Goal: Navigation & Orientation: Find specific page/section

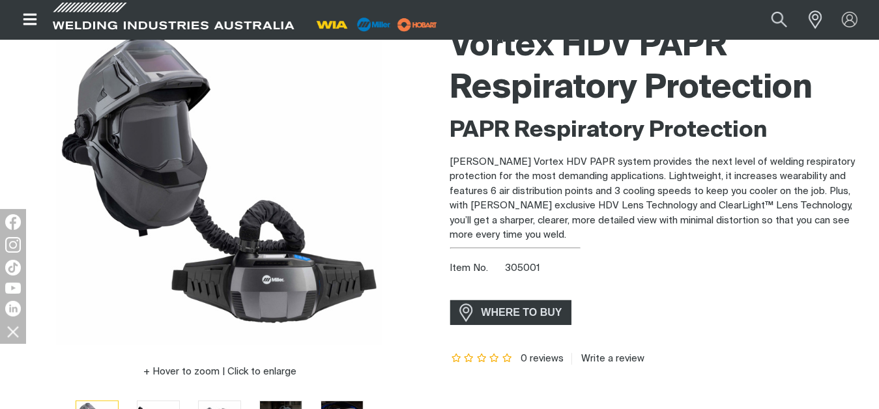
scroll to position [195, 0]
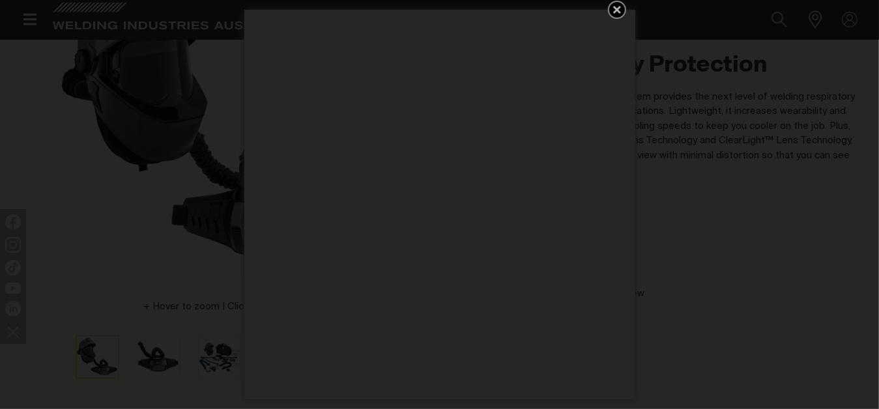
click at [617, 7] on icon "Get 5 WIA Welding Guides Free!" at bounding box center [617, 10] width 8 height 8
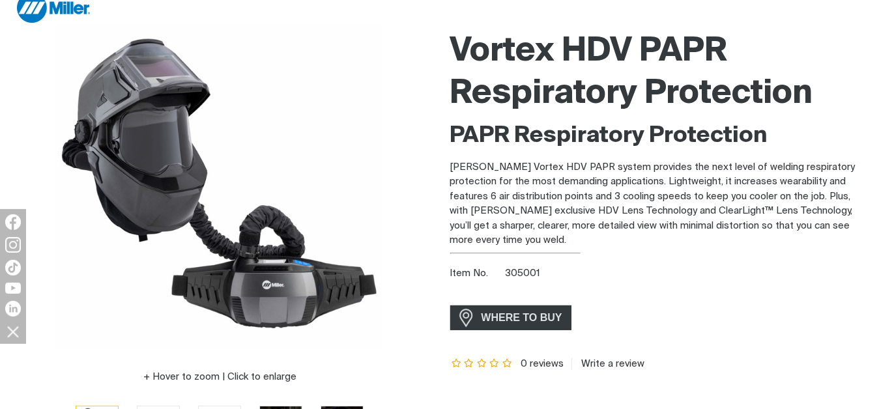
scroll to position [130, 0]
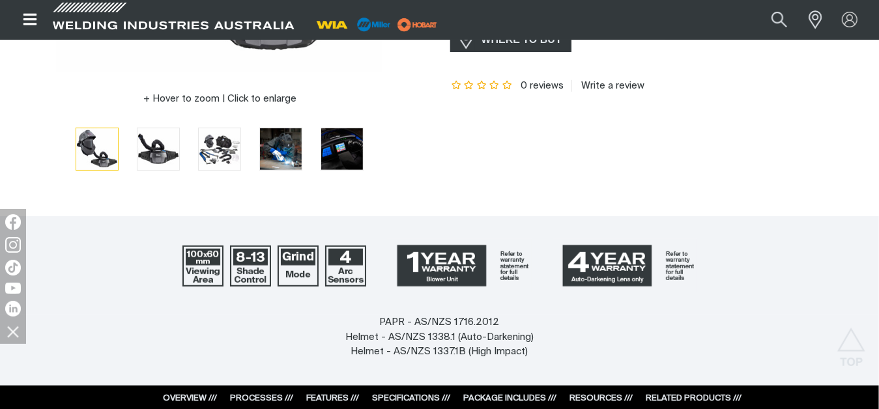
scroll to position [391, 0]
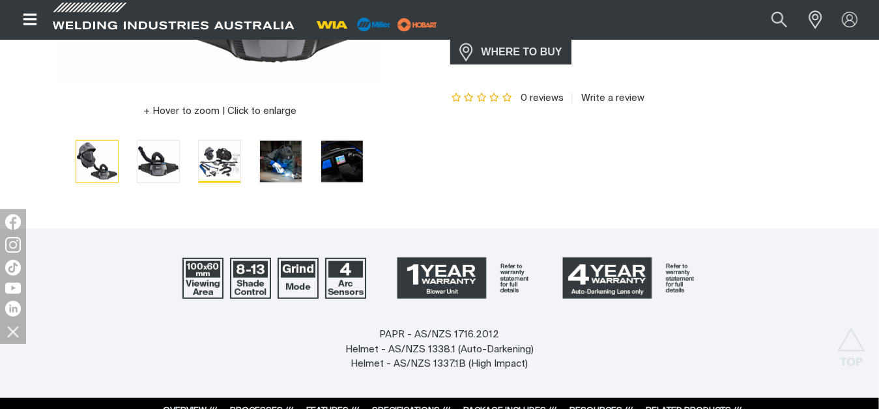
click at [225, 167] on img "Go to slide 3" at bounding box center [220, 162] width 42 height 42
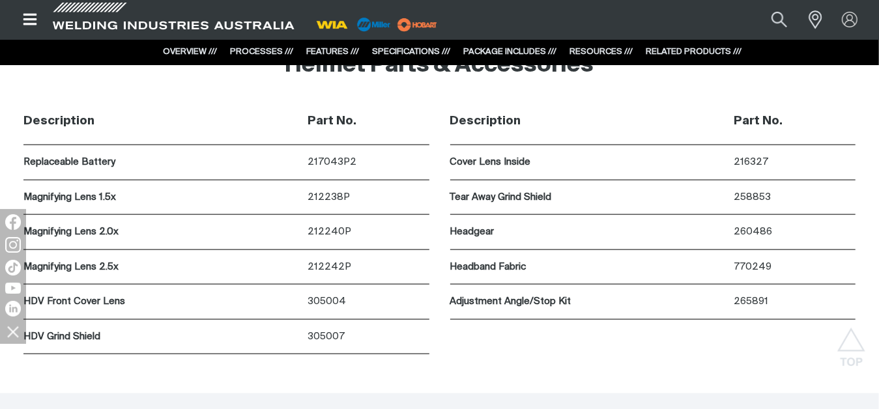
scroll to position [7164, 0]
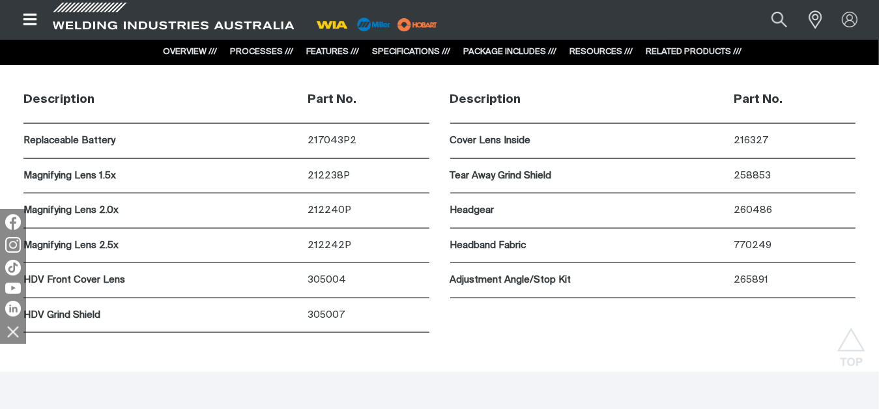
drag, startPoint x: 25, startPoint y: 310, endPoint x: 25, endPoint y: 302, distance: 8.5
click at [22, 302] on div at bounding box center [13, 276] width 26 height 135
drag, startPoint x: 288, startPoint y: 310, endPoint x: 363, endPoint y: 305, distance: 75.1
click at [363, 305] on div "HDV Grind Shield 305007" at bounding box center [226, 315] width 406 height 35
drag, startPoint x: 362, startPoint y: 305, endPoint x: 332, endPoint y: 308, distance: 30.8
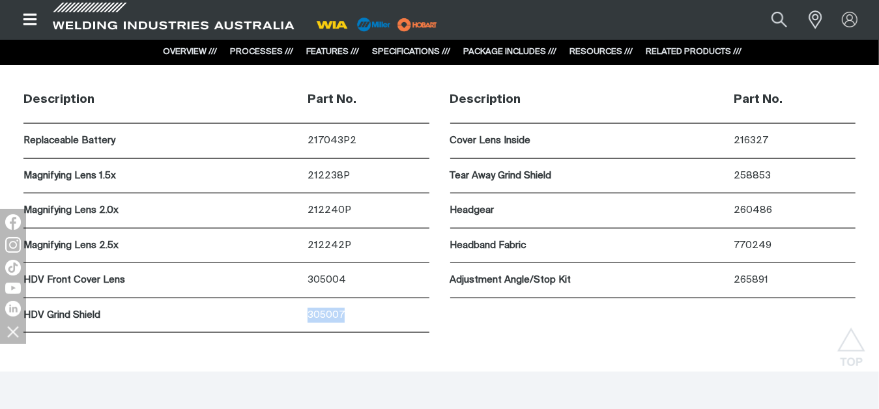
copy div "305007"
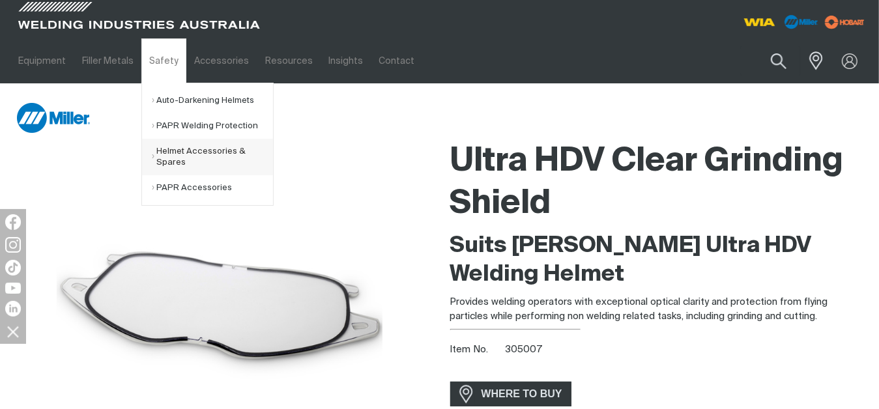
click at [169, 154] on link "Helmet Accessories & Spares" at bounding box center [212, 157] width 121 height 36
